Goal: Find specific page/section: Find specific page/section

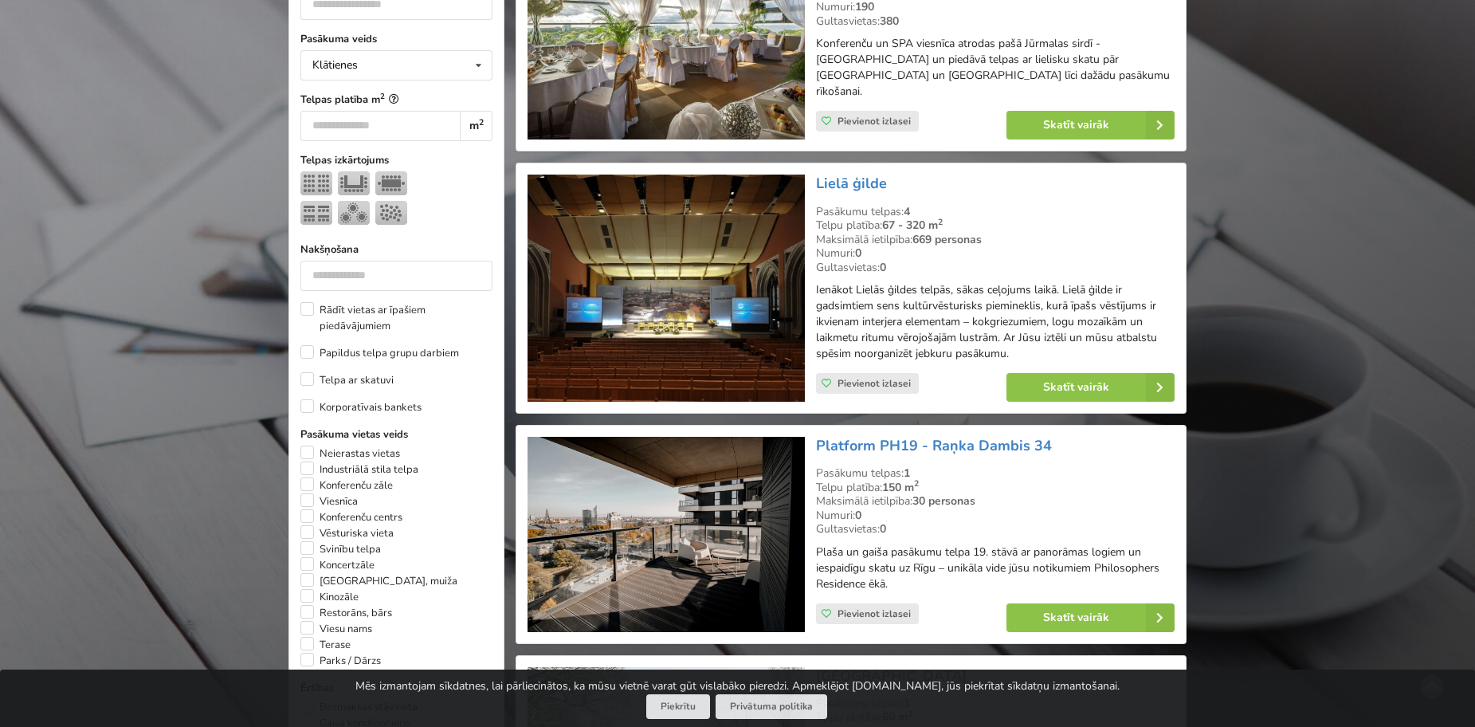
scroll to position [717, 0]
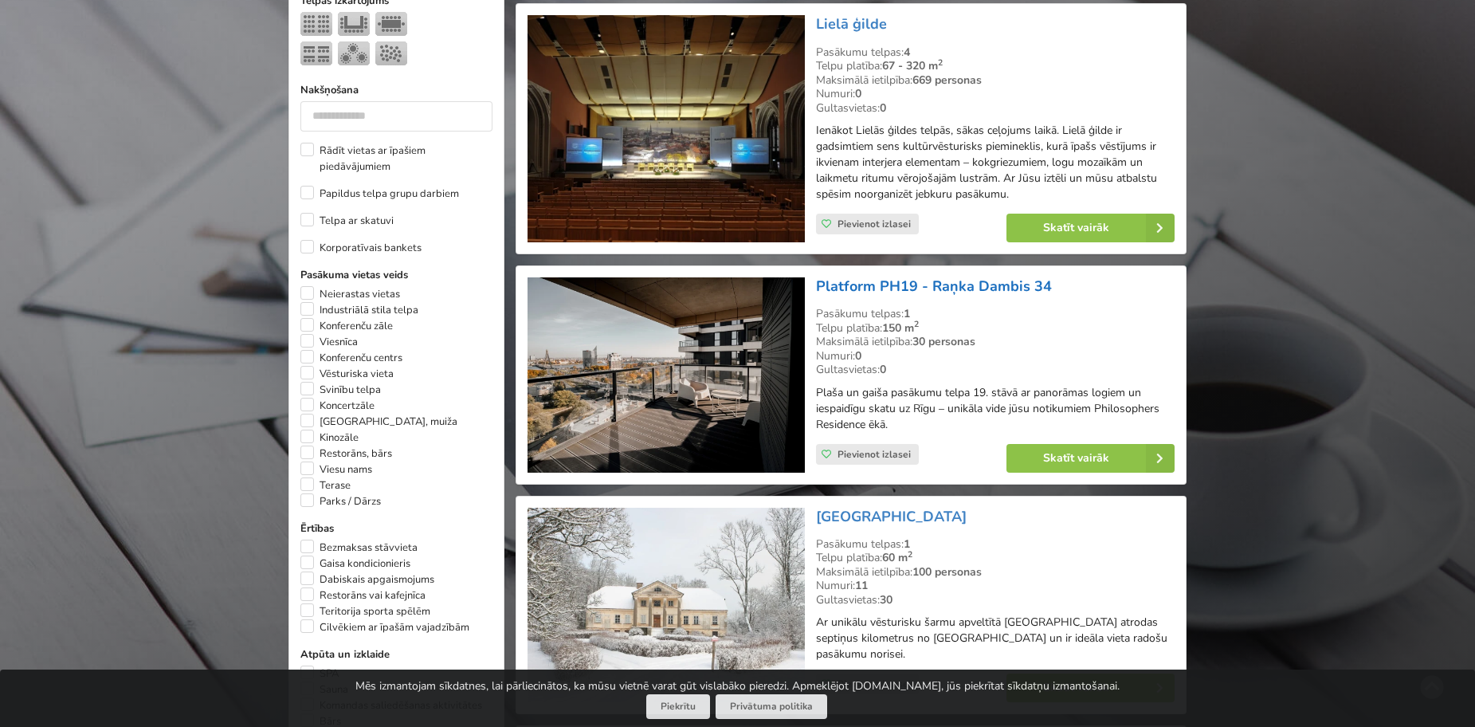
click at [941, 277] on link "Platform PH19 - Raņka Dambis 34" at bounding box center [934, 286] width 236 height 19
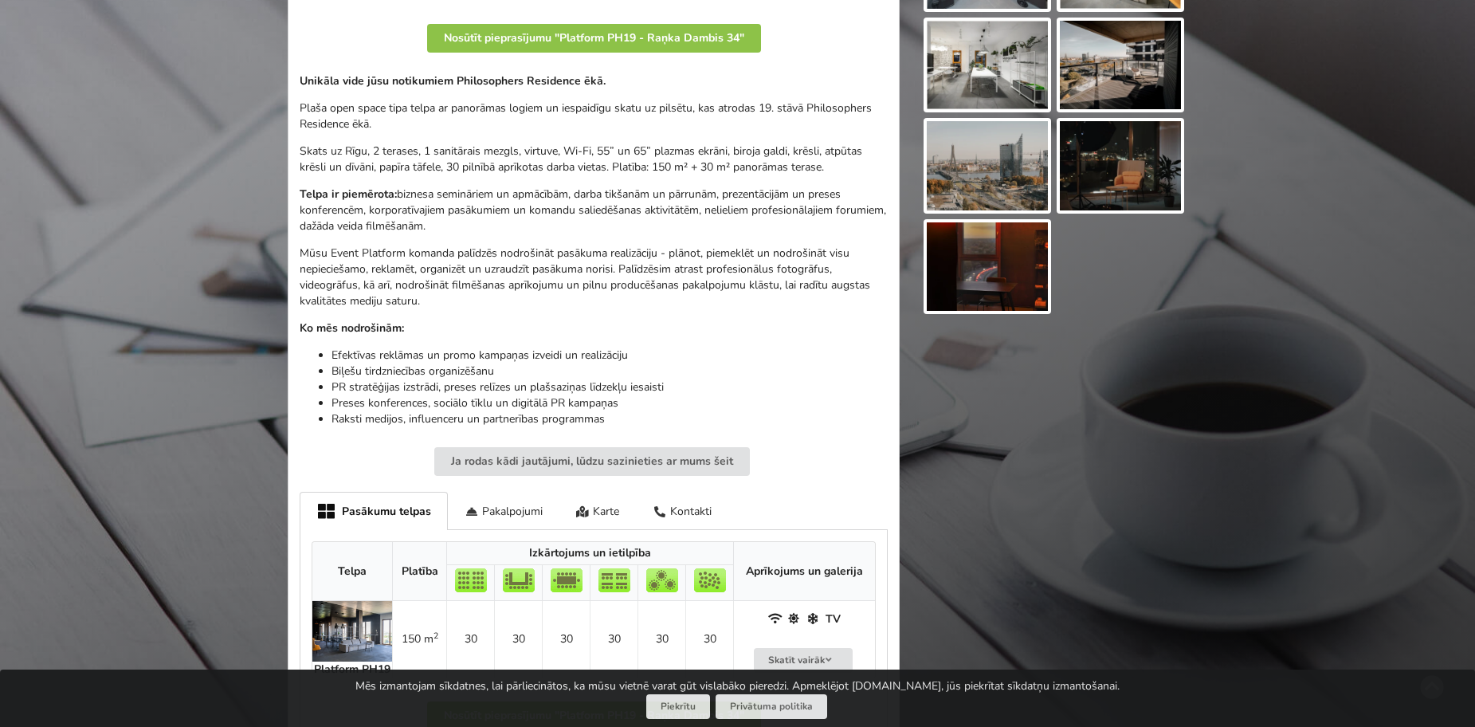
scroll to position [558, 0]
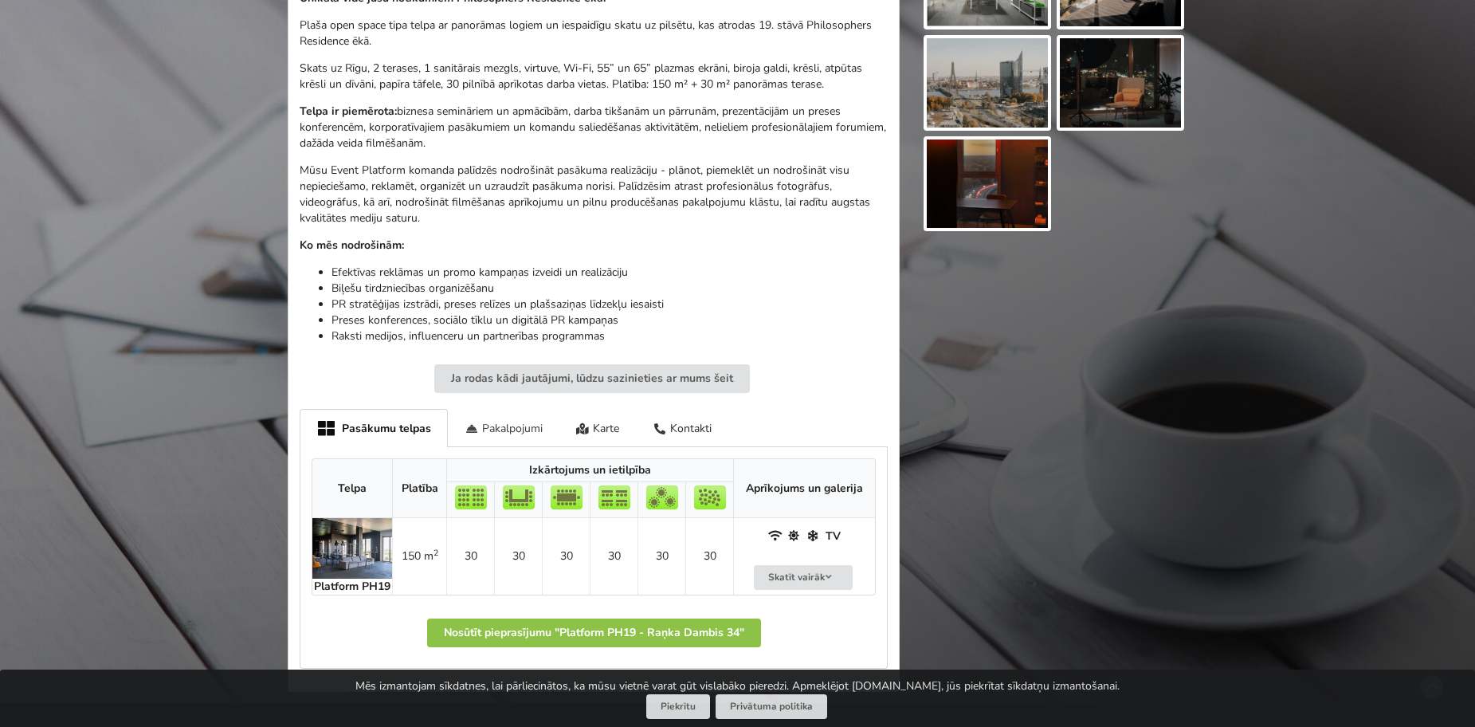
click at [500, 441] on div "Pakalpojumi" at bounding box center [504, 427] width 112 height 37
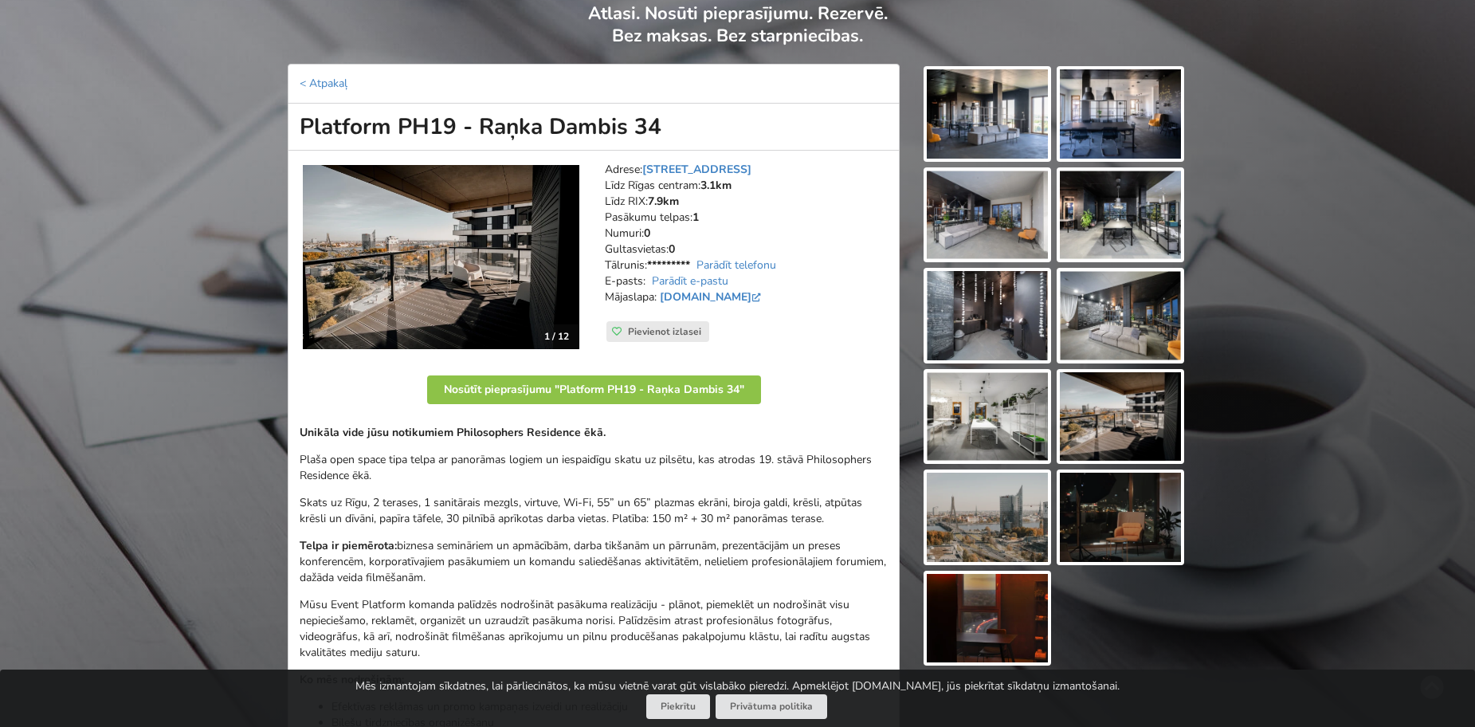
scroll to position [0, 0]
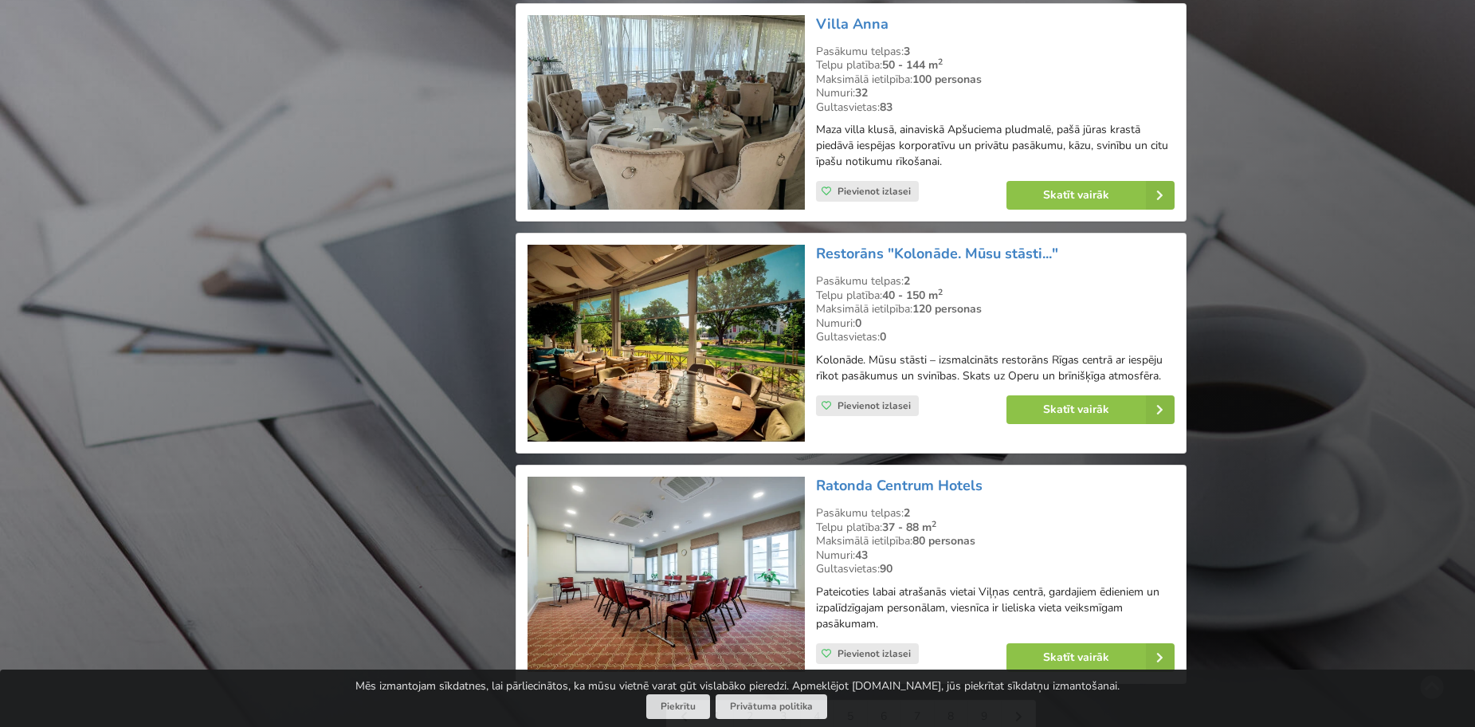
scroll to position [3346, 0]
